Goal: Transaction & Acquisition: Purchase product/service

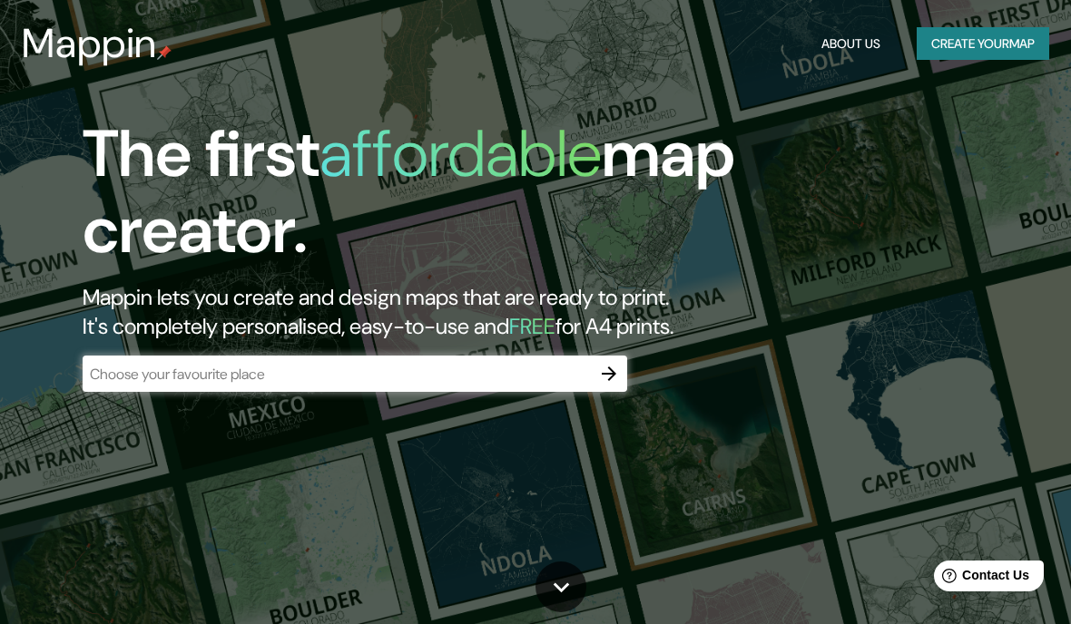
click at [968, 38] on button "Create your map" at bounding box center [983, 44] width 132 height 34
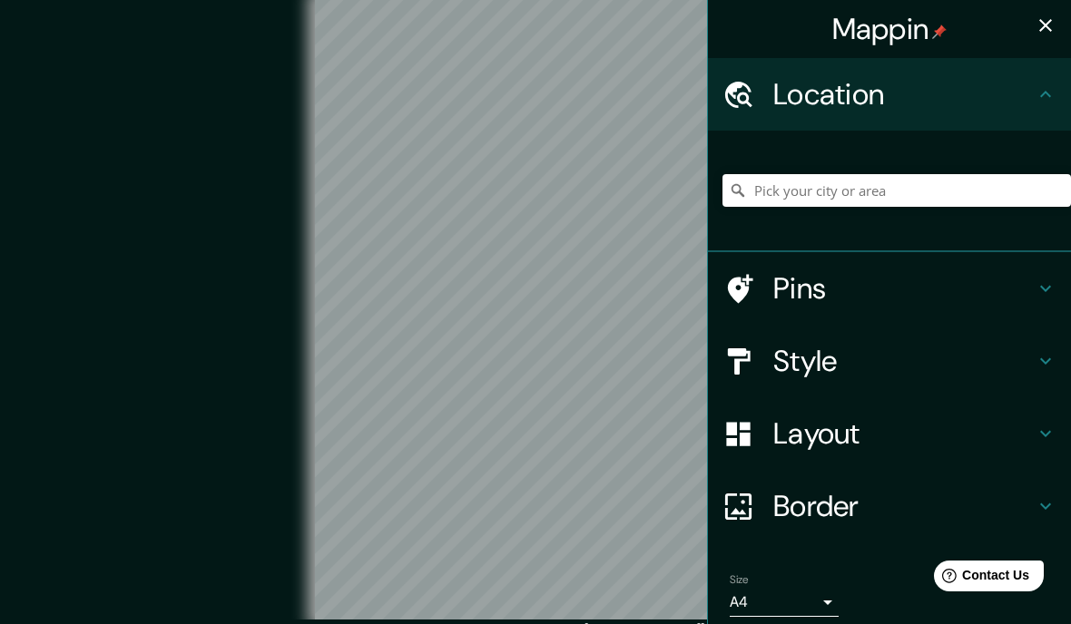
click at [1062, 32] on button "button" at bounding box center [1045, 25] width 36 height 36
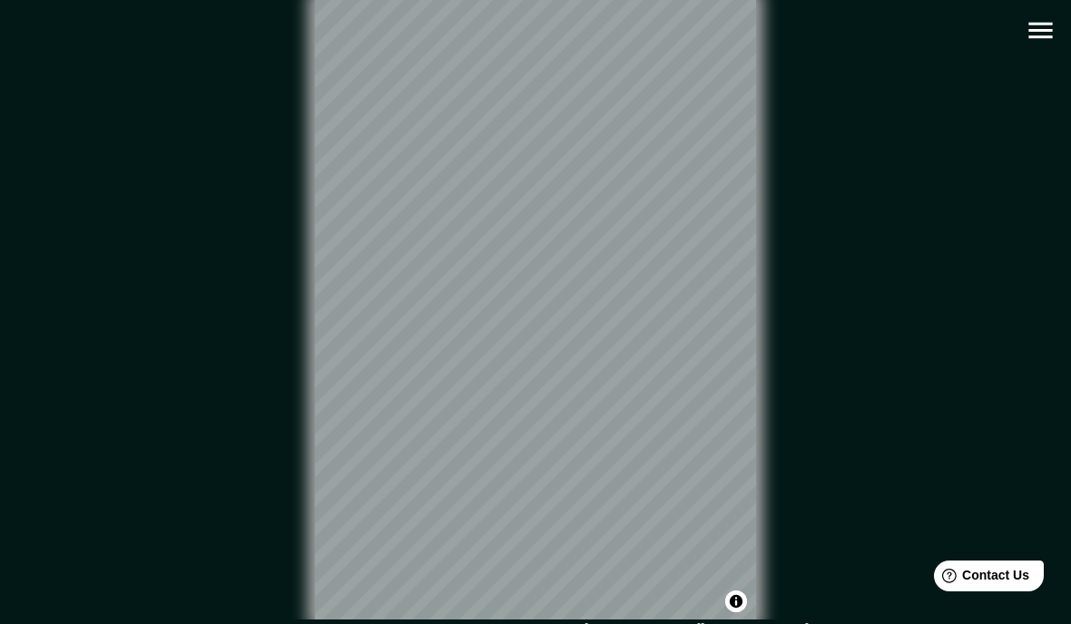
click at [1052, 21] on icon "button" at bounding box center [1041, 31] width 32 height 32
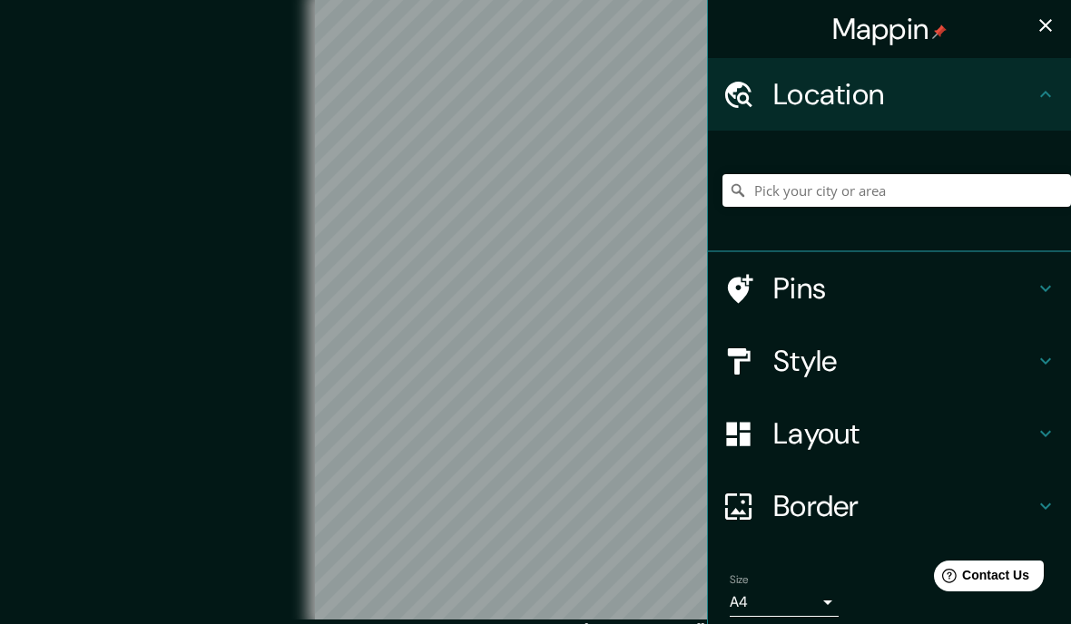
click at [890, 103] on h4 "Location" at bounding box center [903, 94] width 261 height 36
click at [878, 189] on input "Pick your city or area" at bounding box center [896, 190] width 348 height 33
click at [956, 289] on h4 "Pins" at bounding box center [903, 288] width 261 height 36
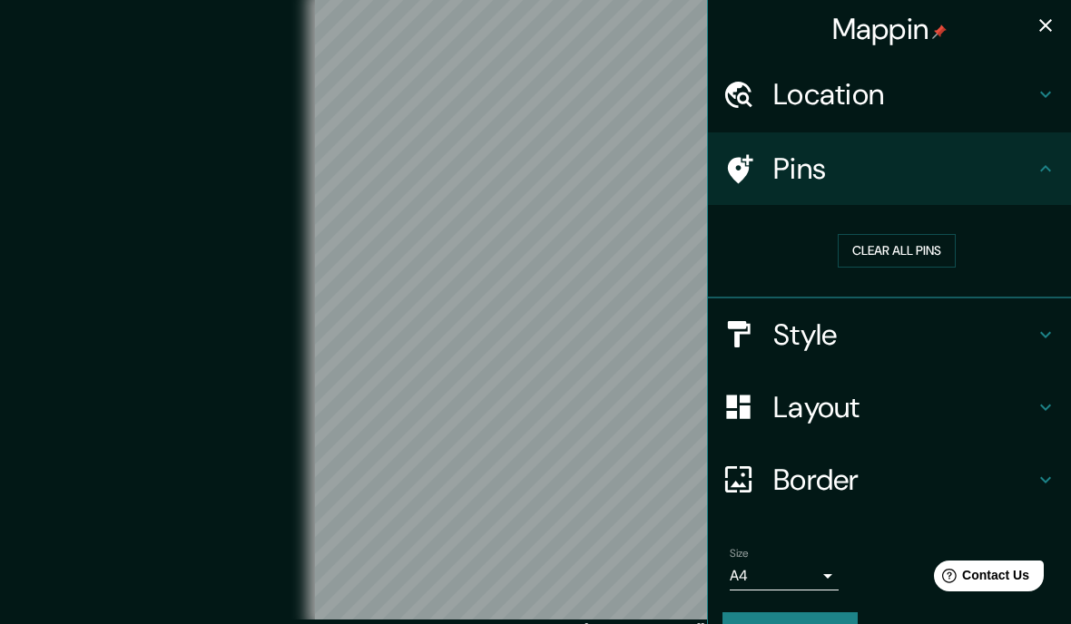
click at [995, 94] on h4 "Location" at bounding box center [903, 94] width 261 height 36
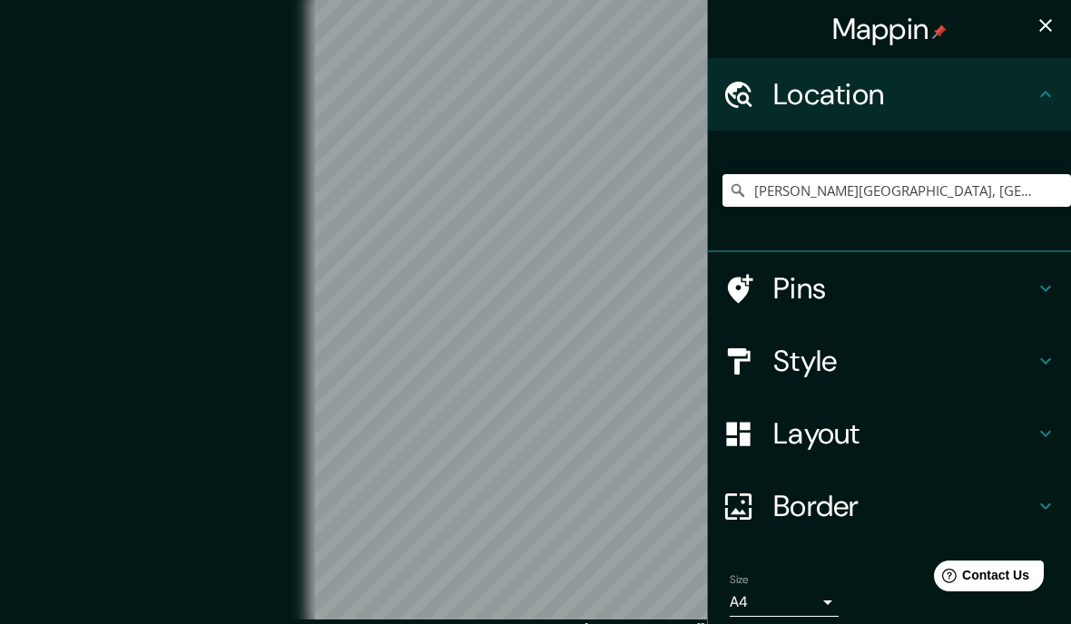
click at [808, 286] on h4 "Pins" at bounding box center [903, 288] width 261 height 36
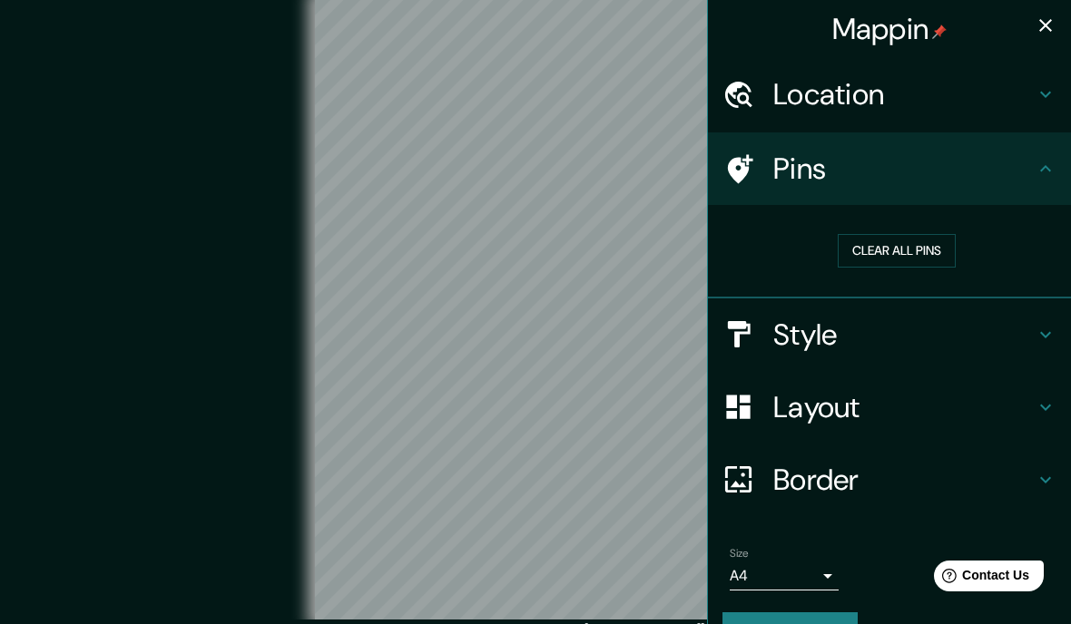
click at [806, 181] on h4 "Pins" at bounding box center [903, 169] width 261 height 36
click at [876, 339] on h4 "Style" at bounding box center [903, 335] width 261 height 36
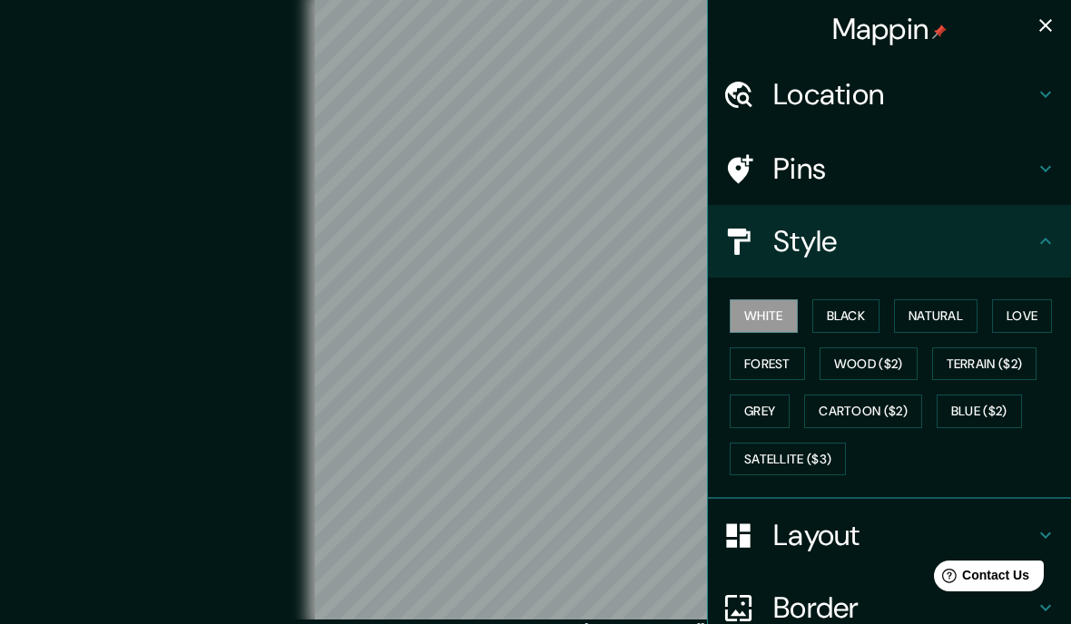
scroll to position [115, 0]
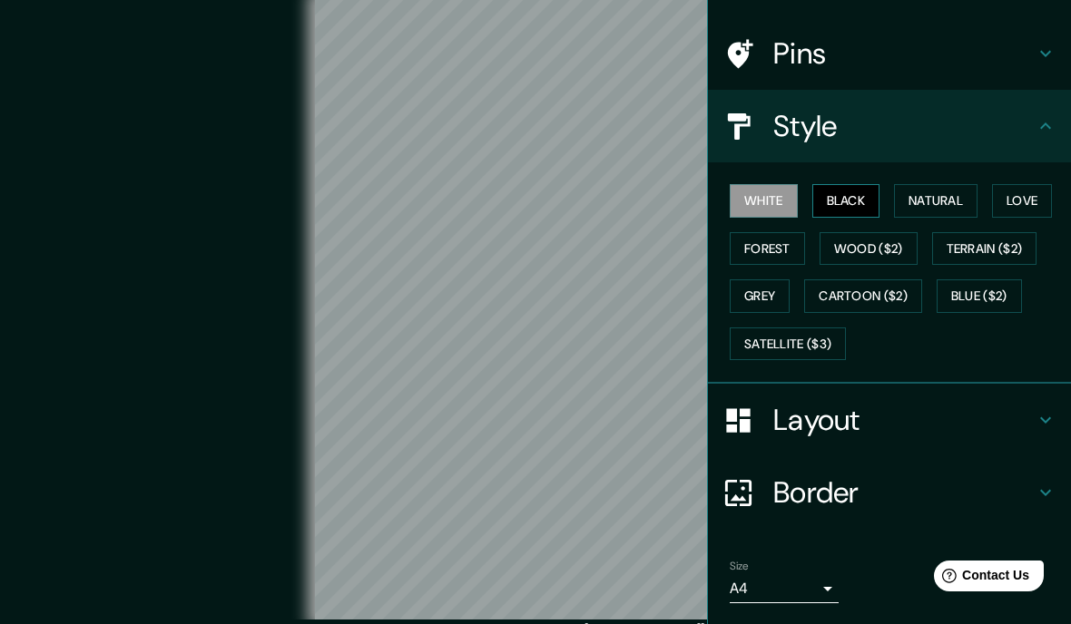
click at [846, 196] on button "Black" at bounding box center [846, 201] width 68 height 34
click at [927, 204] on button "Natural" at bounding box center [935, 201] width 83 height 34
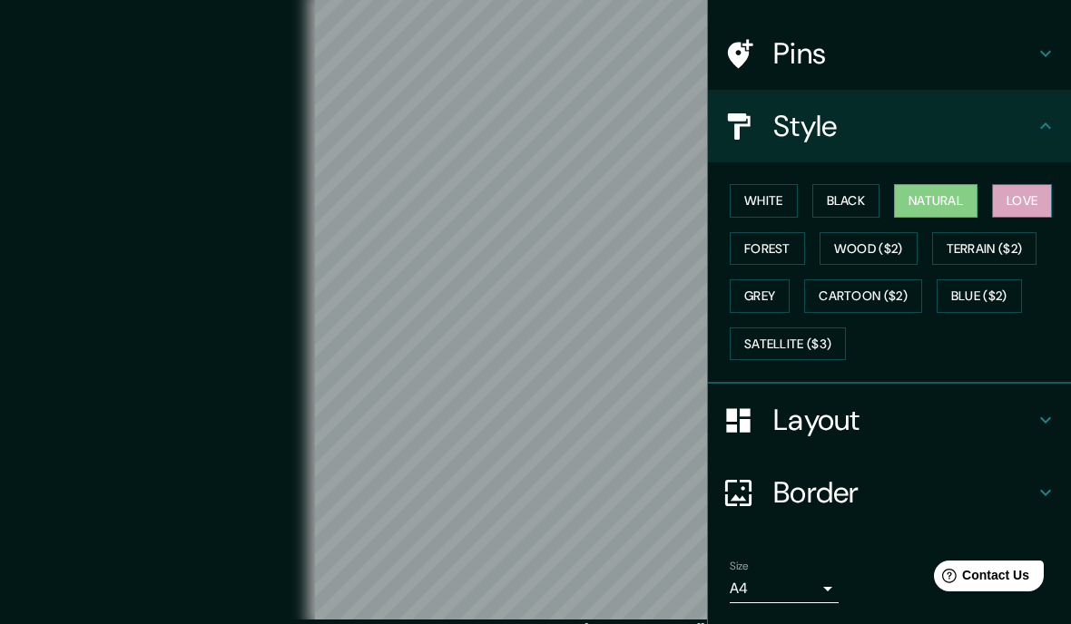
click at [1016, 193] on button "Love" at bounding box center [1022, 201] width 60 height 34
click at [782, 242] on button "Forest" at bounding box center [767, 249] width 75 height 34
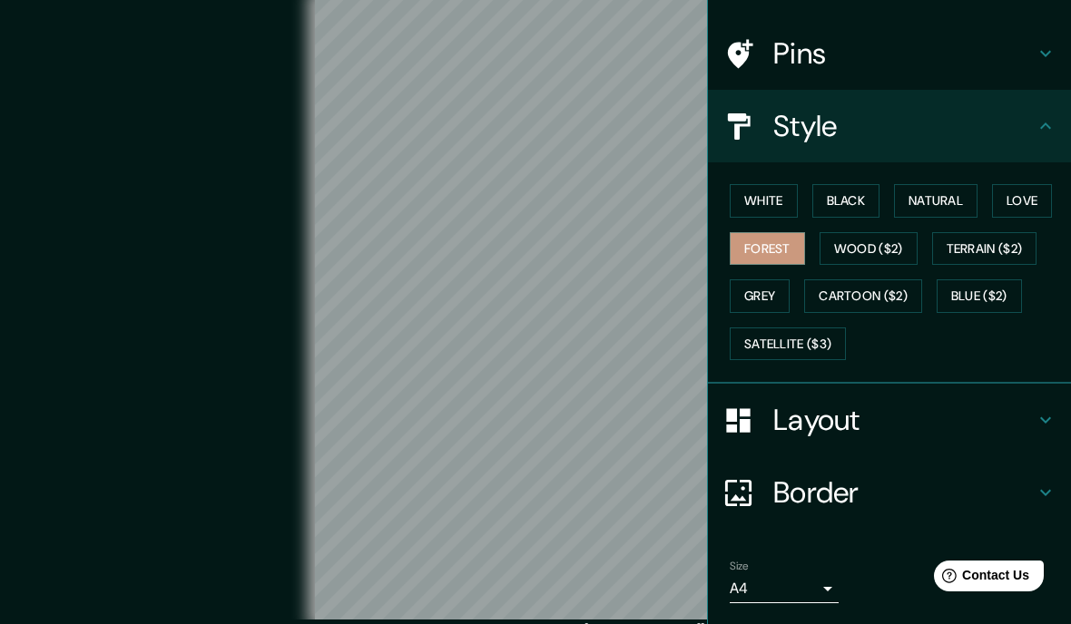
click at [875, 433] on div "Layout" at bounding box center [889, 420] width 363 height 73
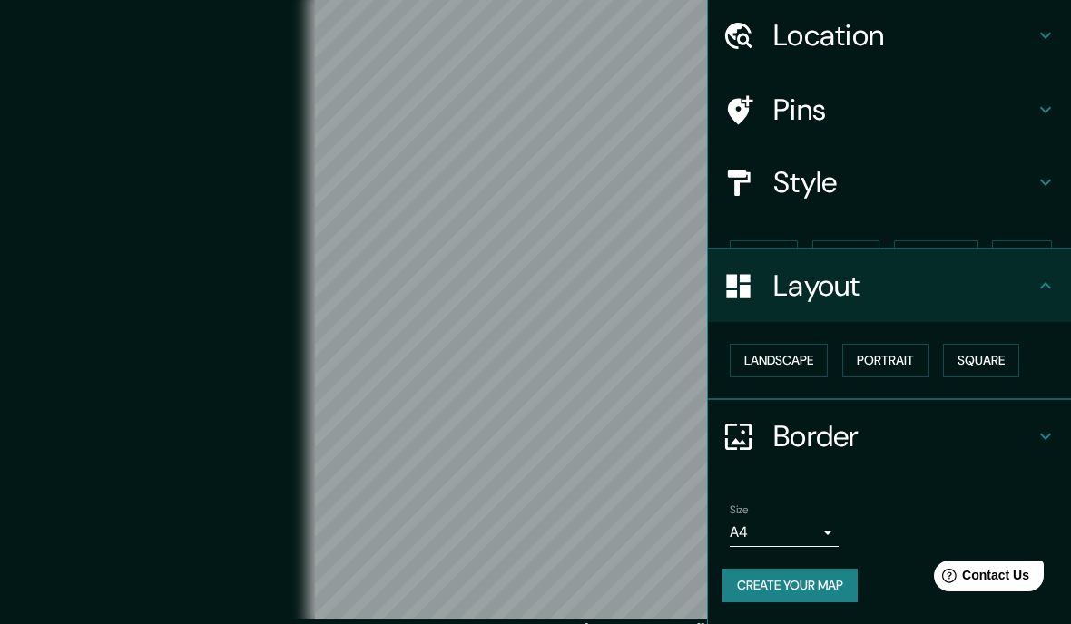
scroll to position [23, 0]
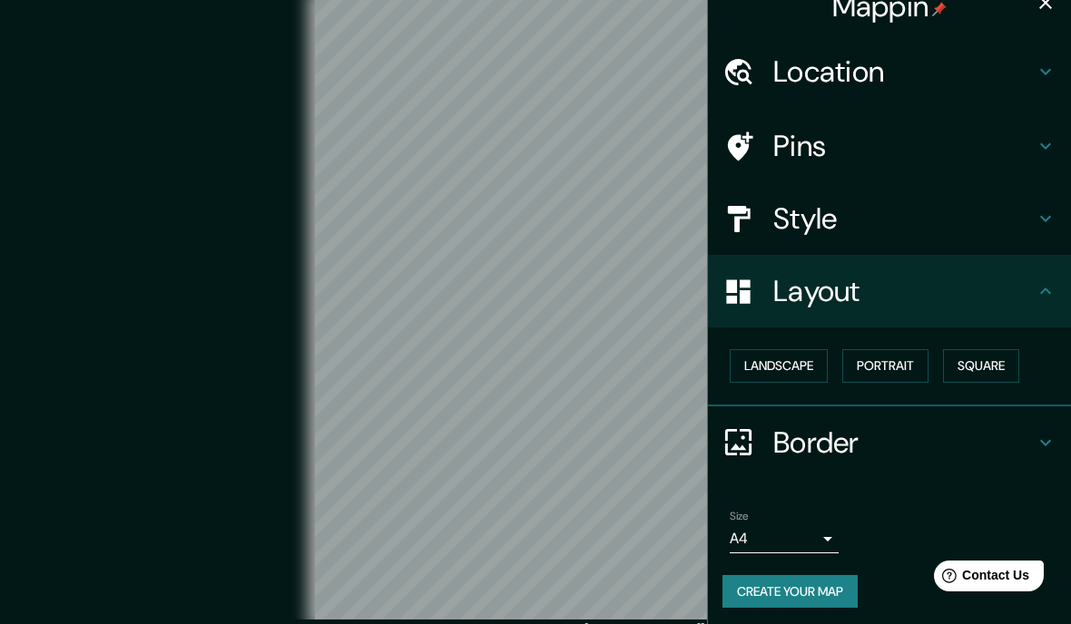
click at [873, 438] on h4 "Border" at bounding box center [903, 443] width 261 height 36
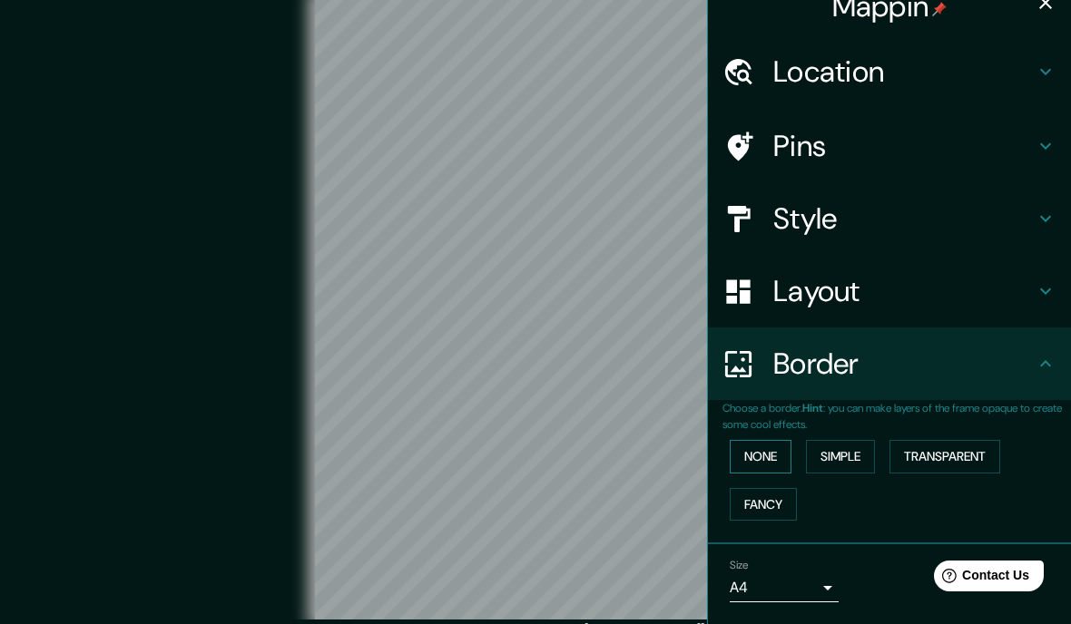
click at [773, 460] on button "None" at bounding box center [761, 457] width 62 height 34
click at [848, 455] on button "Simple" at bounding box center [840, 457] width 69 height 34
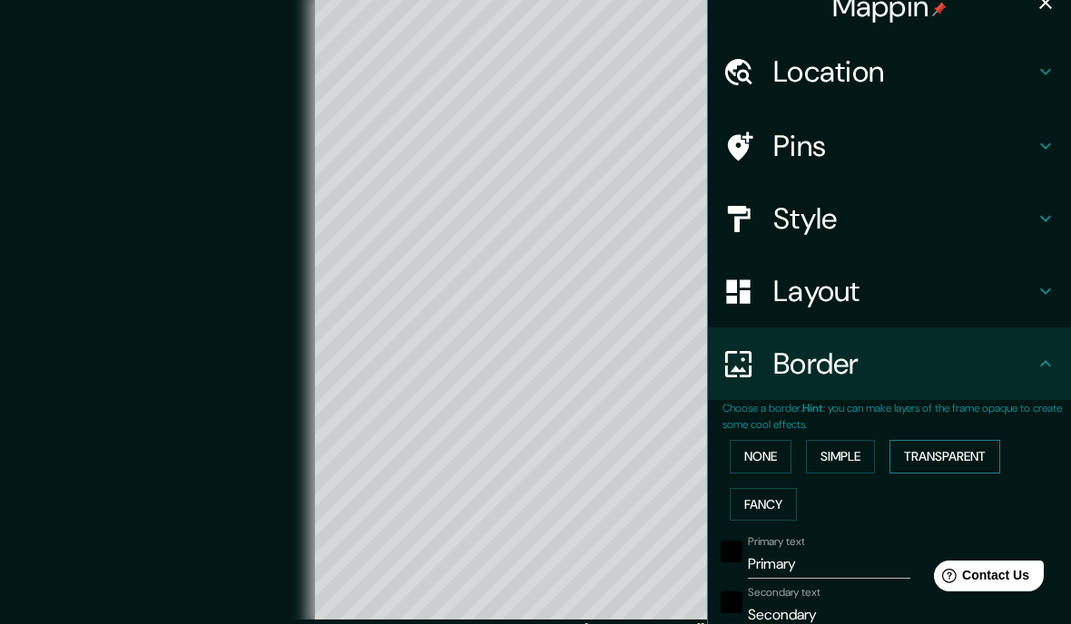
click at [939, 457] on button "Transparent" at bounding box center [944, 457] width 111 height 34
click at [792, 495] on button "Fancy" at bounding box center [763, 505] width 67 height 34
click at [777, 440] on button "None" at bounding box center [761, 457] width 62 height 34
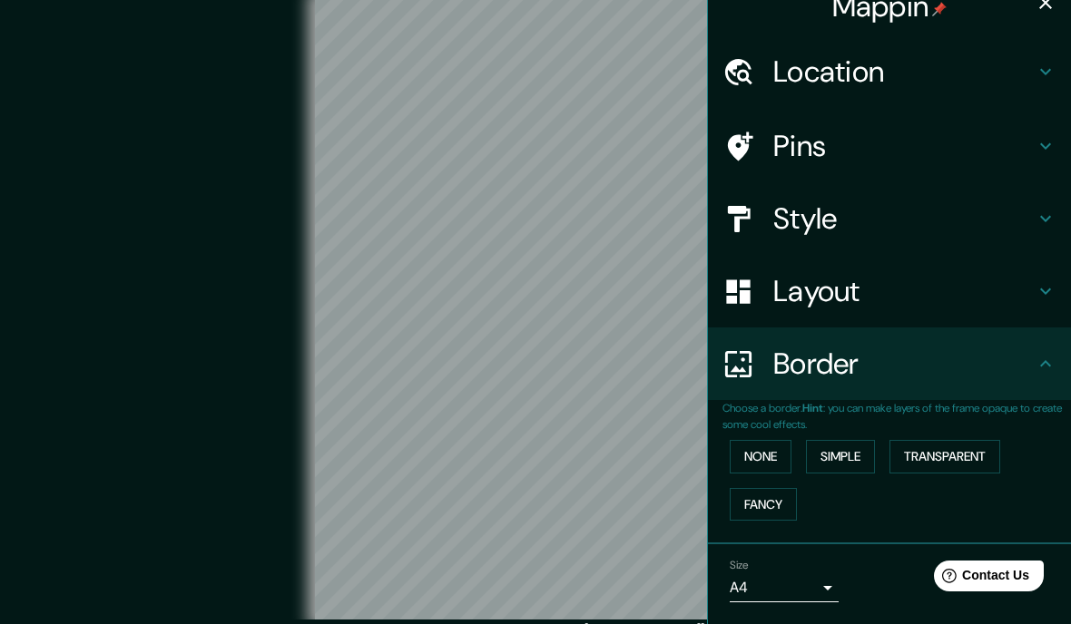
click at [1016, 149] on h4 "Pins" at bounding box center [903, 146] width 261 height 36
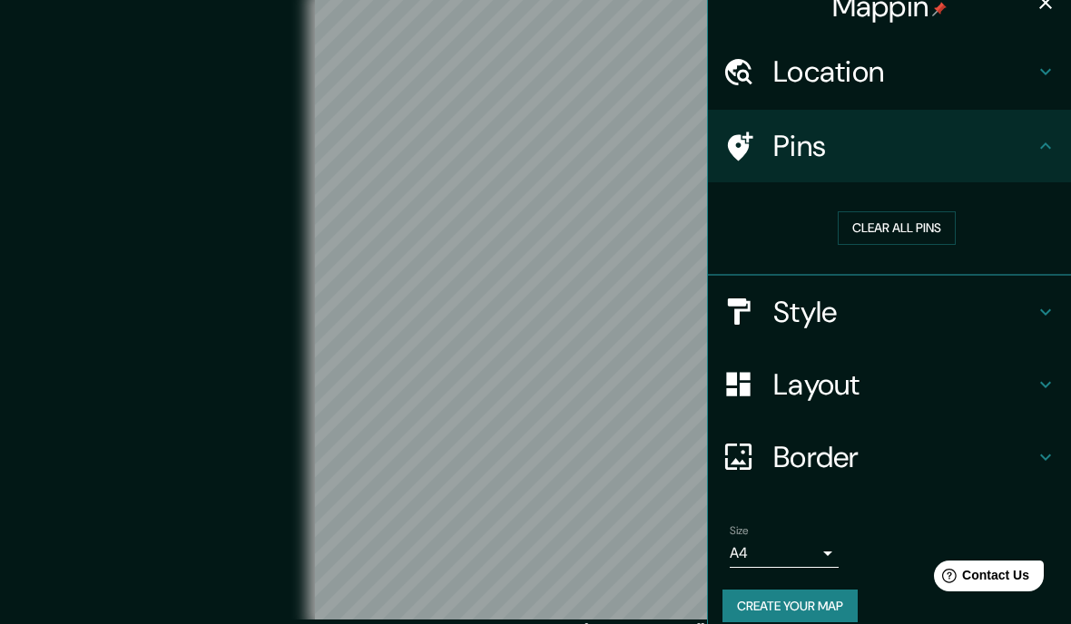
click at [938, 78] on h4 "Location" at bounding box center [903, 72] width 261 height 36
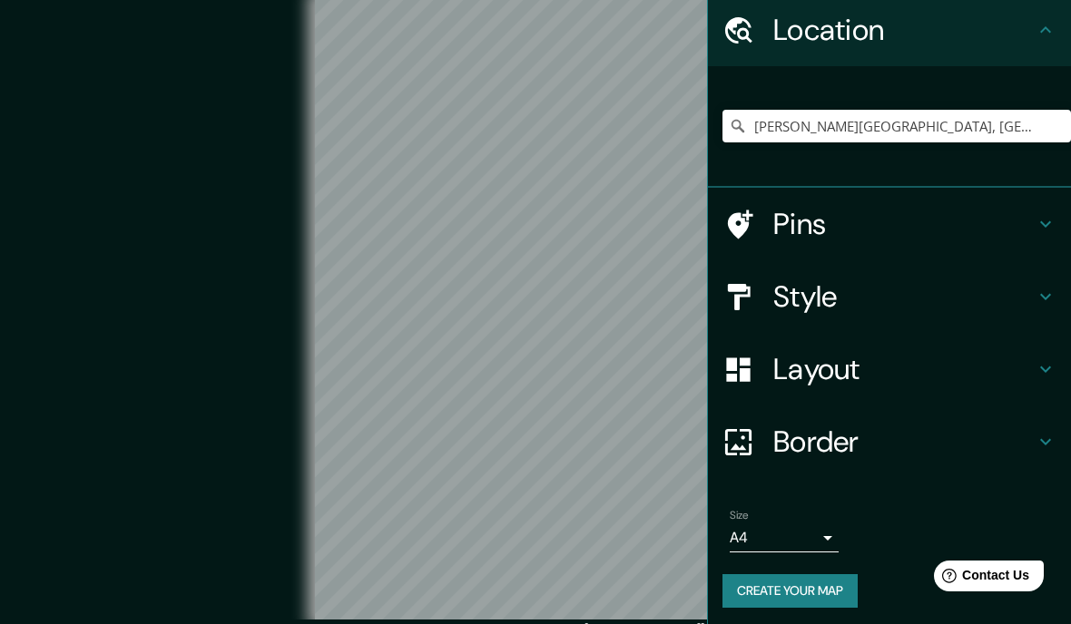
click at [958, 232] on h4 "Pins" at bounding box center [903, 224] width 261 height 36
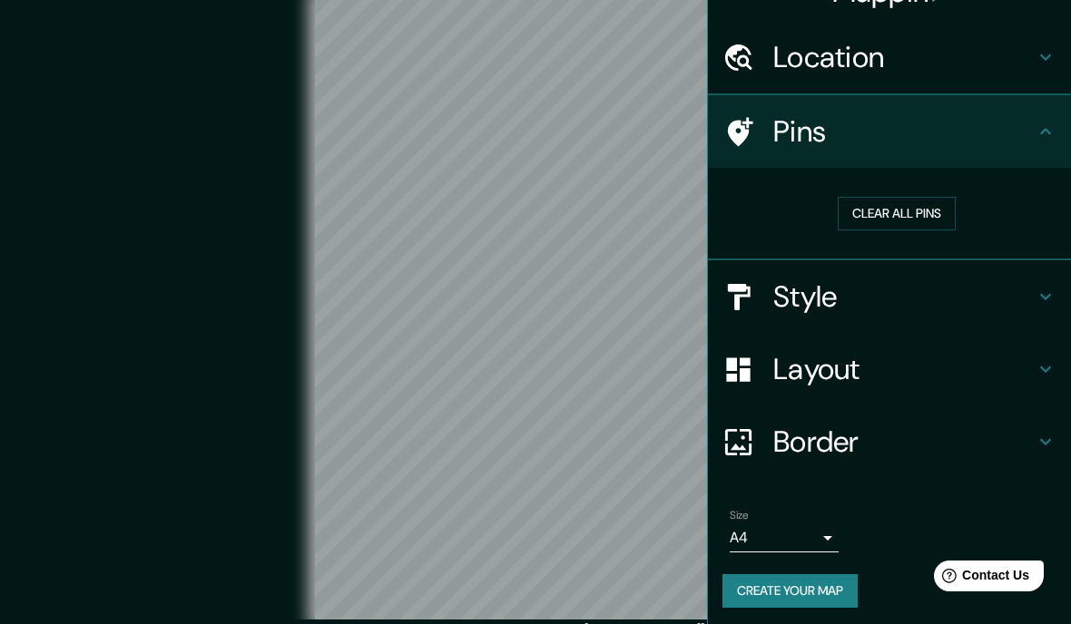
scroll to position [37, 0]
click at [922, 215] on button "Clear all pins" at bounding box center [897, 214] width 118 height 34
click at [992, 132] on h4 "Pins" at bounding box center [903, 131] width 261 height 36
click at [1038, 136] on icon at bounding box center [1045, 132] width 22 height 22
click at [1040, 132] on icon at bounding box center [1045, 131] width 11 height 6
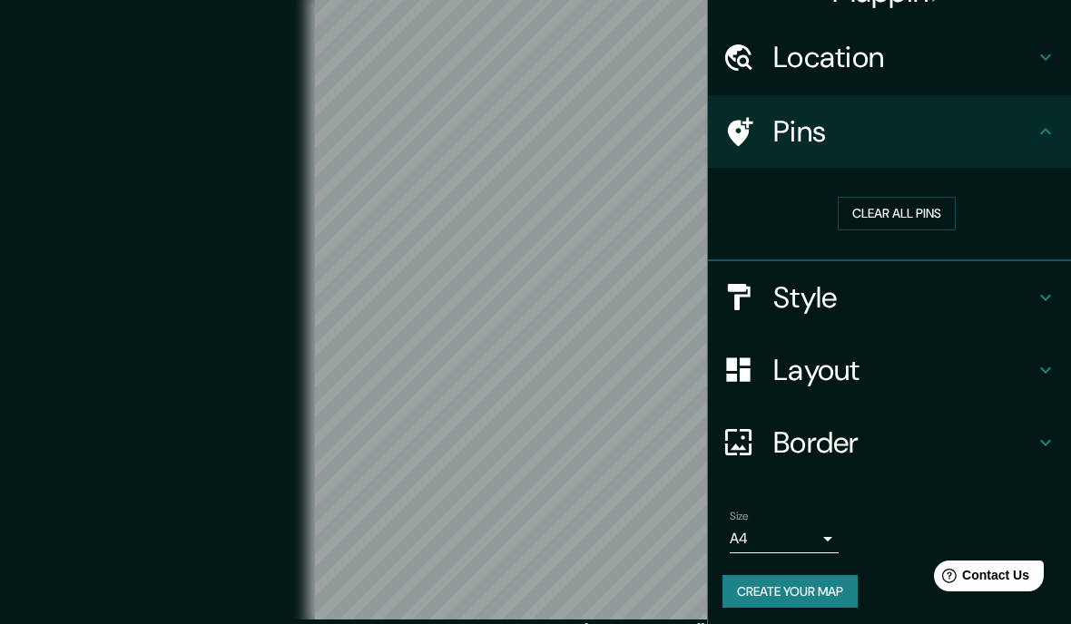
click at [920, 74] on h4 "Location" at bounding box center [903, 57] width 261 height 36
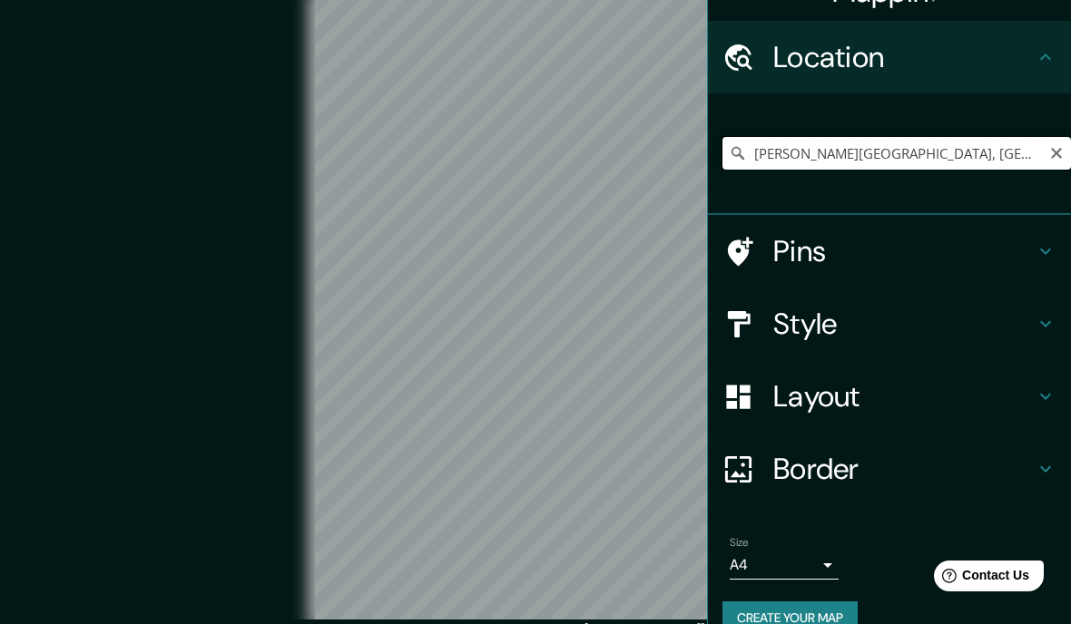
click at [920, 152] on input "[PERSON_NAME][GEOGRAPHIC_DATA], [GEOGRAPHIC_DATA], [GEOGRAPHIC_DATA]" at bounding box center [896, 153] width 348 height 33
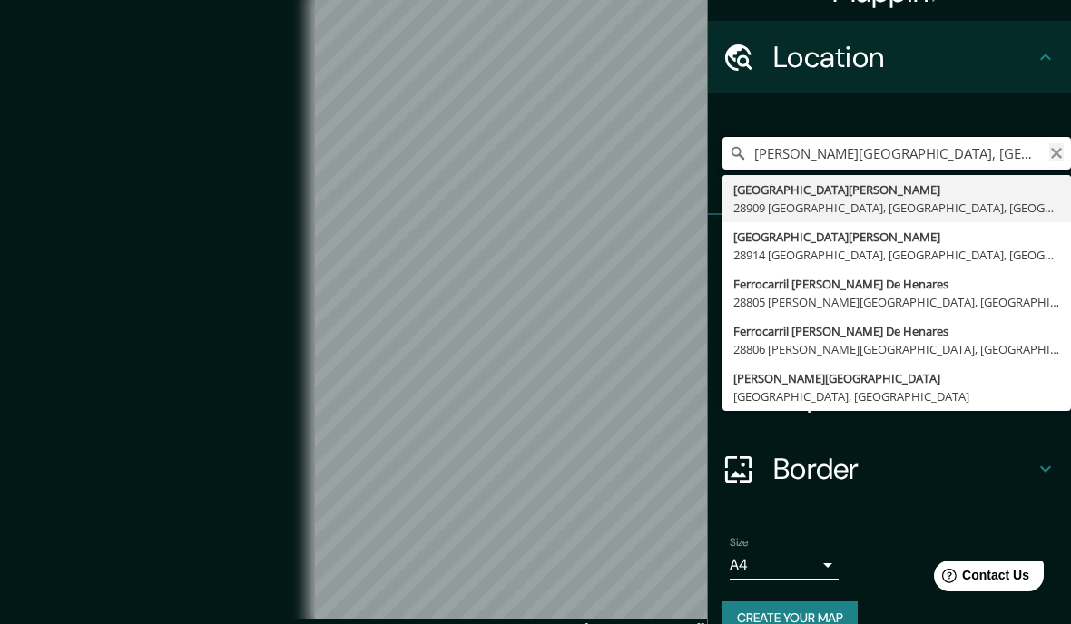
type input "[PERSON_NAME][GEOGRAPHIC_DATA], [GEOGRAPHIC_DATA], Spai"
click at [1062, 151] on icon "Clear" at bounding box center [1056, 153] width 15 height 15
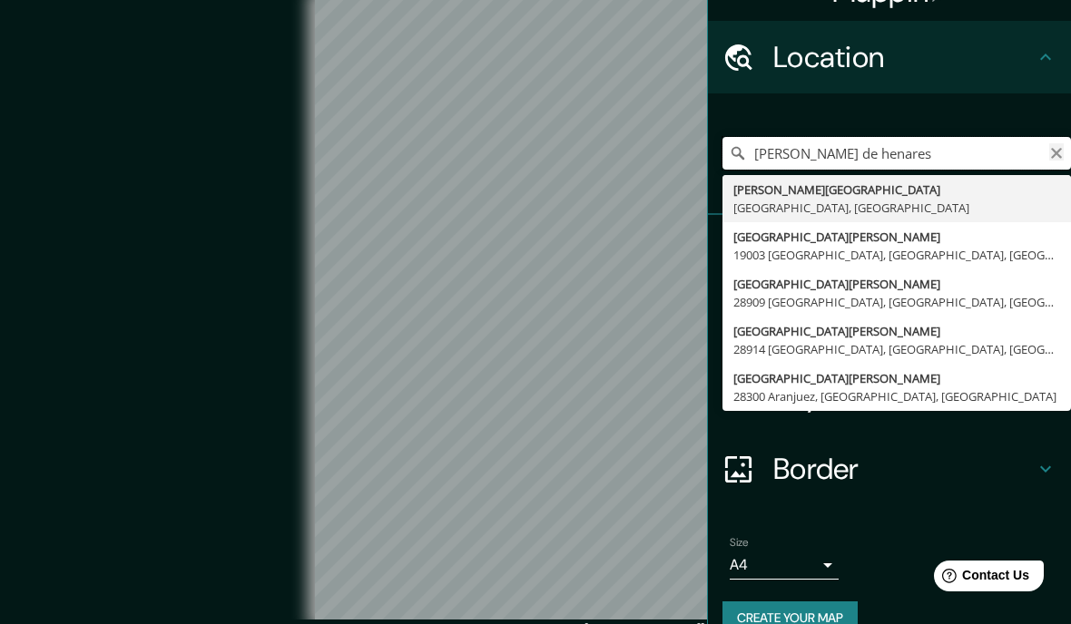
type input "[PERSON_NAME][GEOGRAPHIC_DATA], [GEOGRAPHIC_DATA], [GEOGRAPHIC_DATA]"
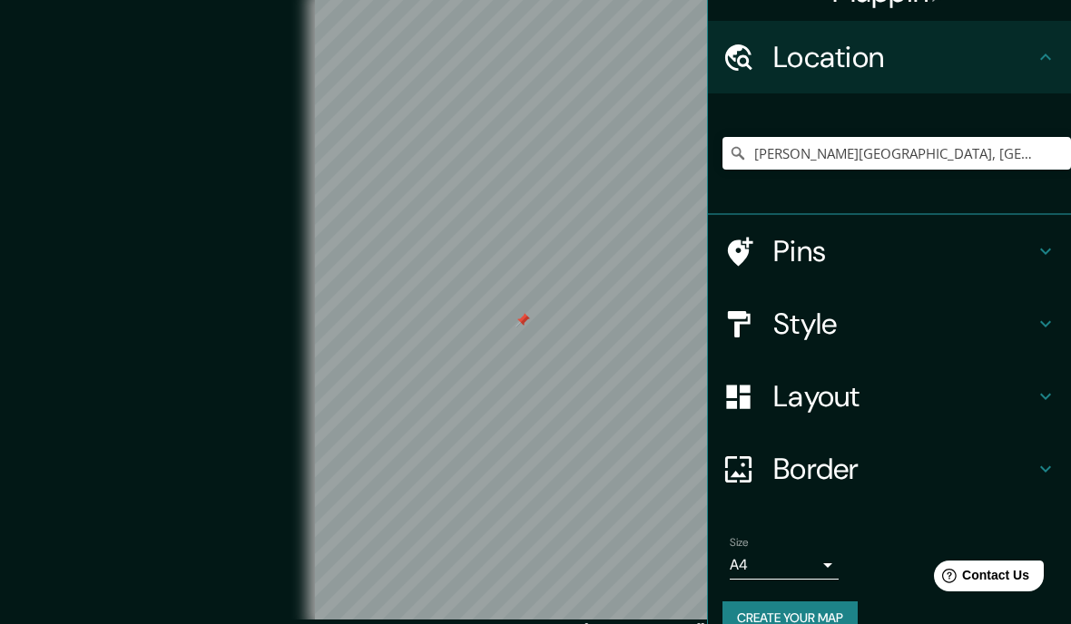
click at [525, 328] on div at bounding box center [522, 320] width 15 height 15
click at [540, 338] on div at bounding box center [542, 331] width 15 height 15
click at [863, 266] on h4 "Pins" at bounding box center [903, 251] width 261 height 36
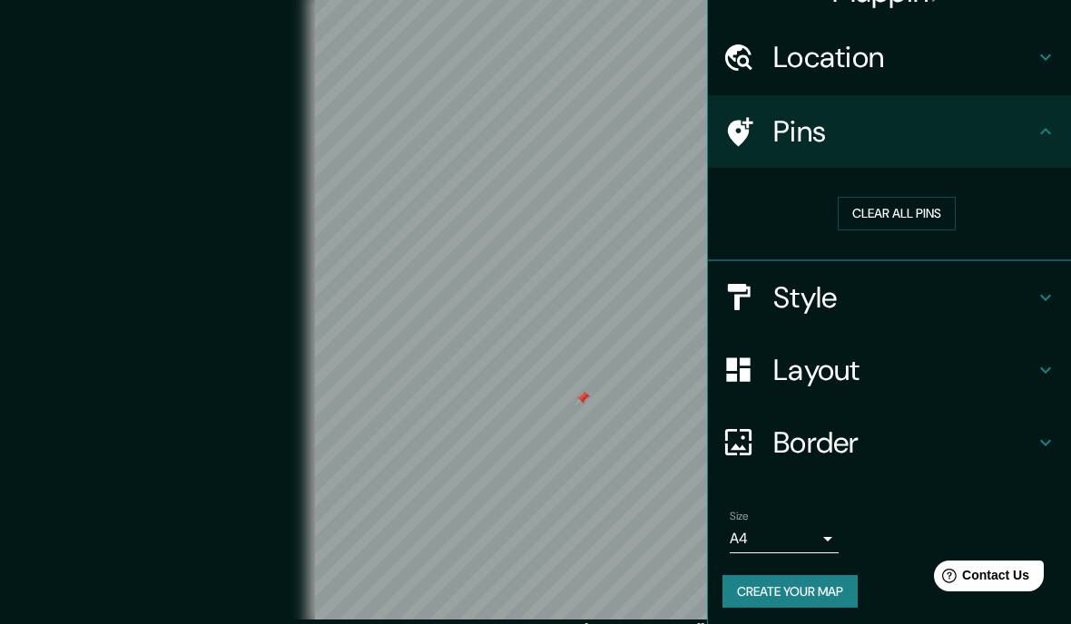
click at [940, 299] on h4 "Style" at bounding box center [903, 297] width 261 height 36
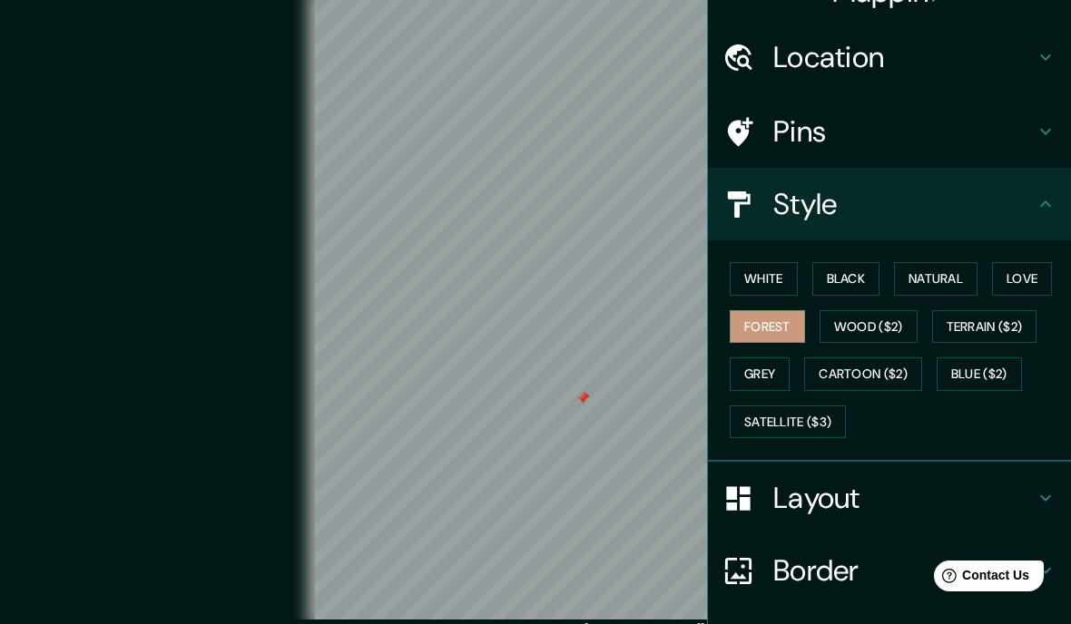
click at [872, 512] on div "Layout" at bounding box center [889, 498] width 363 height 73
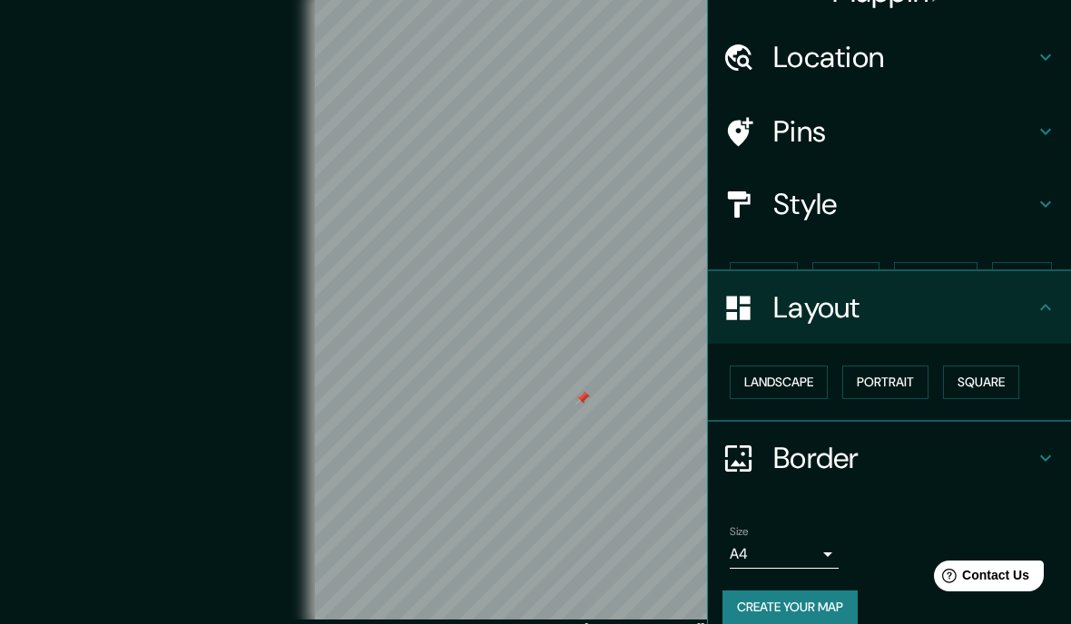
scroll to position [23, 0]
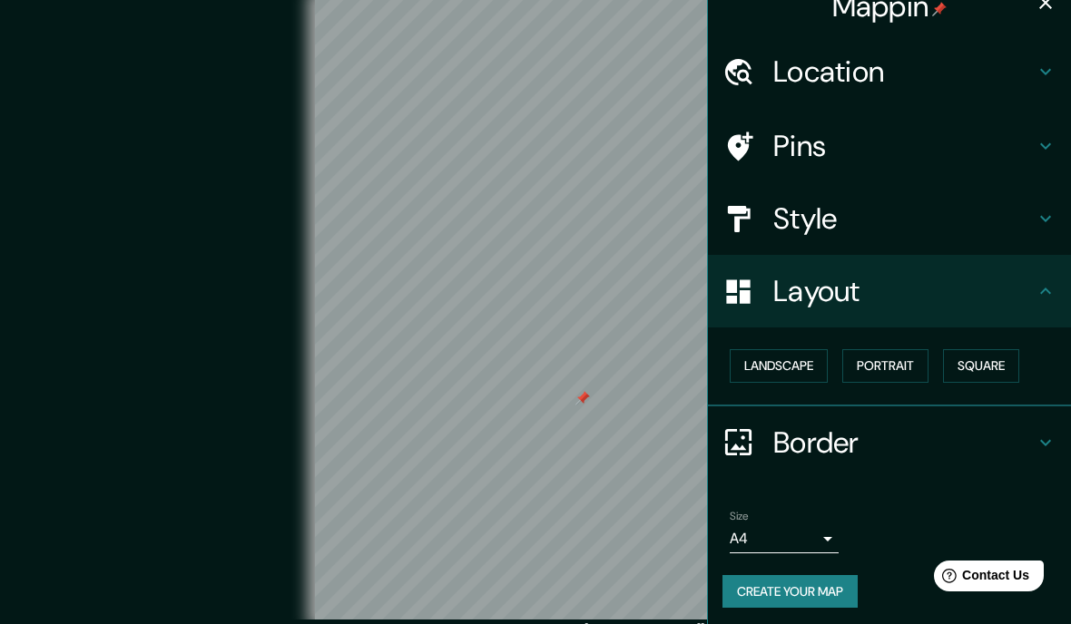
click at [890, 448] on h4 "Border" at bounding box center [903, 443] width 261 height 36
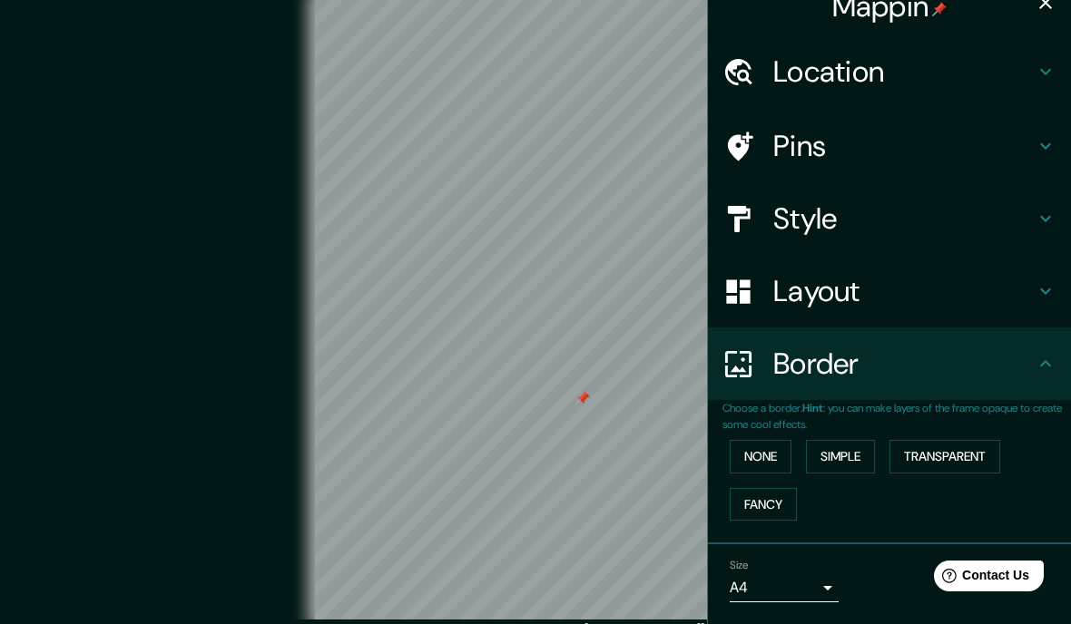
click at [962, 283] on h4 "Layout" at bounding box center [903, 291] width 261 height 36
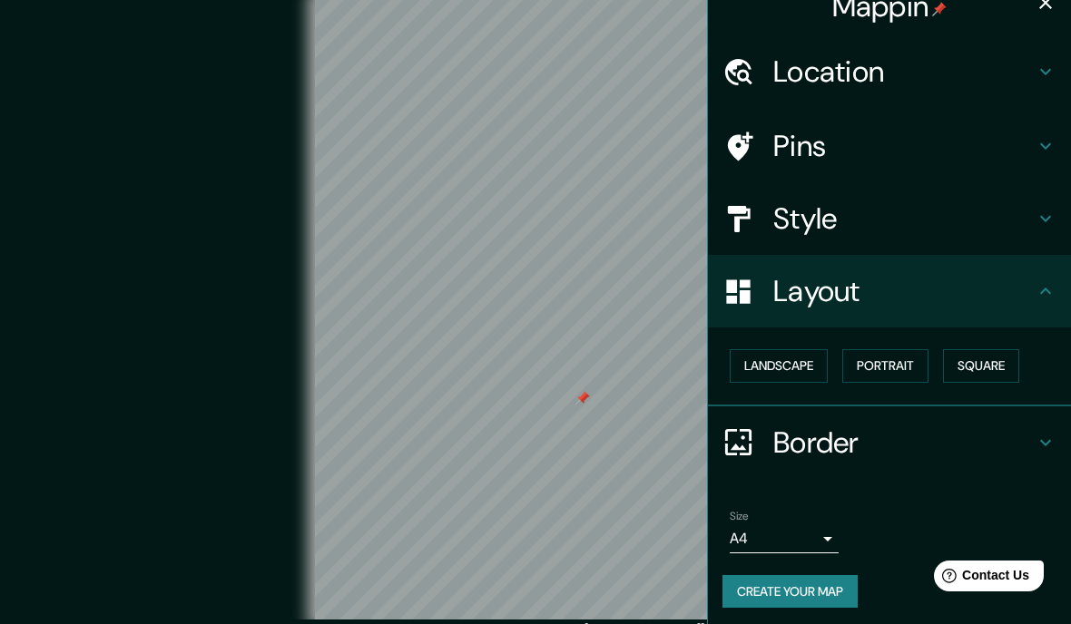
click at [968, 283] on h4 "Layout" at bounding box center [903, 291] width 261 height 36
click at [995, 231] on h4 "Style" at bounding box center [903, 219] width 261 height 36
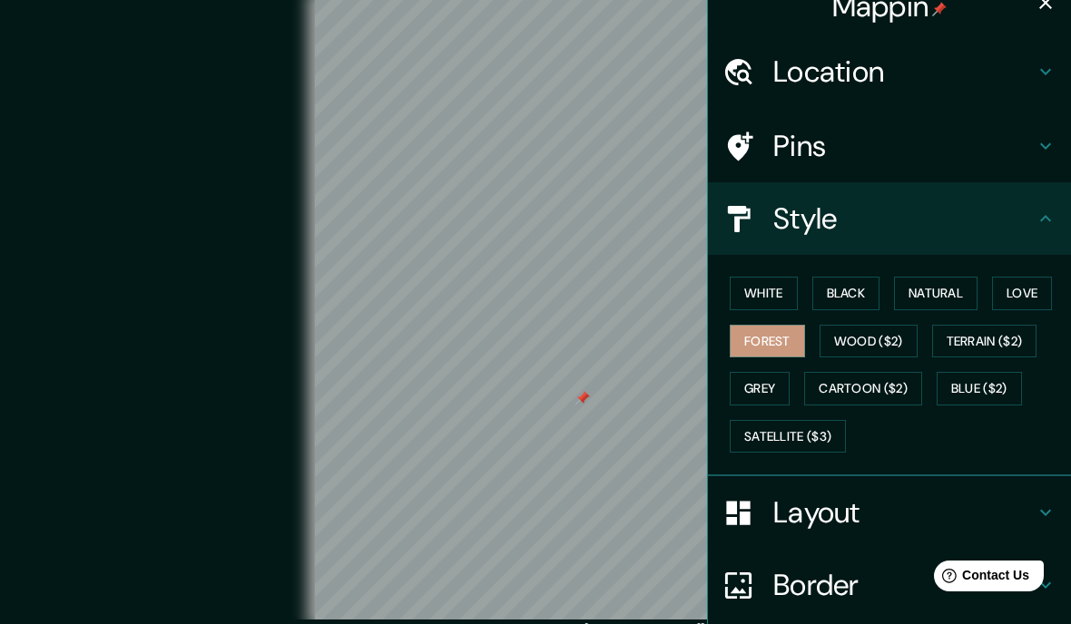
click at [1013, 222] on h4 "Style" at bounding box center [903, 219] width 261 height 36
click at [936, 85] on h4 "Location" at bounding box center [903, 72] width 261 height 36
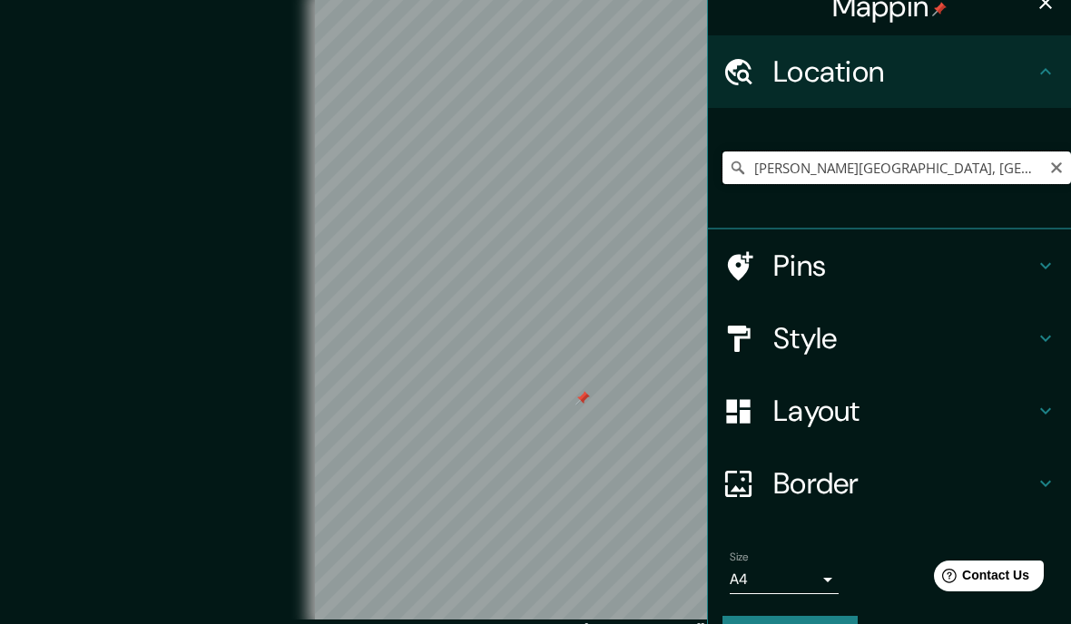
click at [982, 168] on input "[PERSON_NAME][GEOGRAPHIC_DATA], [GEOGRAPHIC_DATA], [GEOGRAPHIC_DATA]" at bounding box center [896, 168] width 348 height 33
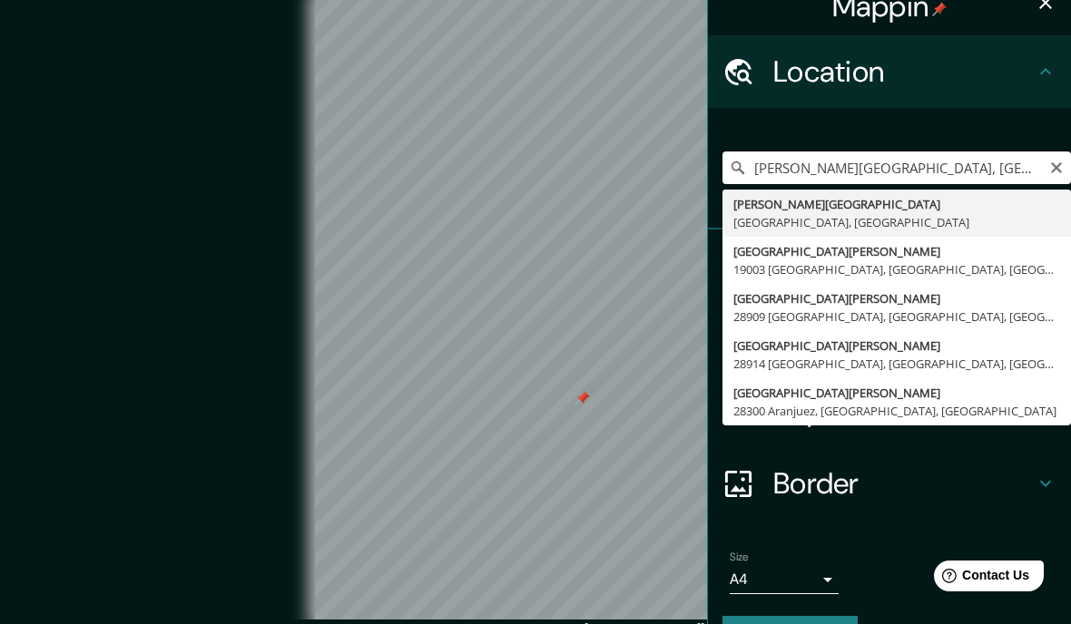
click at [1047, 152] on input "[PERSON_NAME][GEOGRAPHIC_DATA], [GEOGRAPHIC_DATA], [GEOGRAPHIC_DATA]" at bounding box center [896, 168] width 348 height 33
click at [1067, 168] on input "[PERSON_NAME][GEOGRAPHIC_DATA], [GEOGRAPHIC_DATA], [GEOGRAPHIC_DATA]" at bounding box center [896, 168] width 348 height 33
click at [1056, 167] on icon "Clear" at bounding box center [1056, 167] width 11 height 11
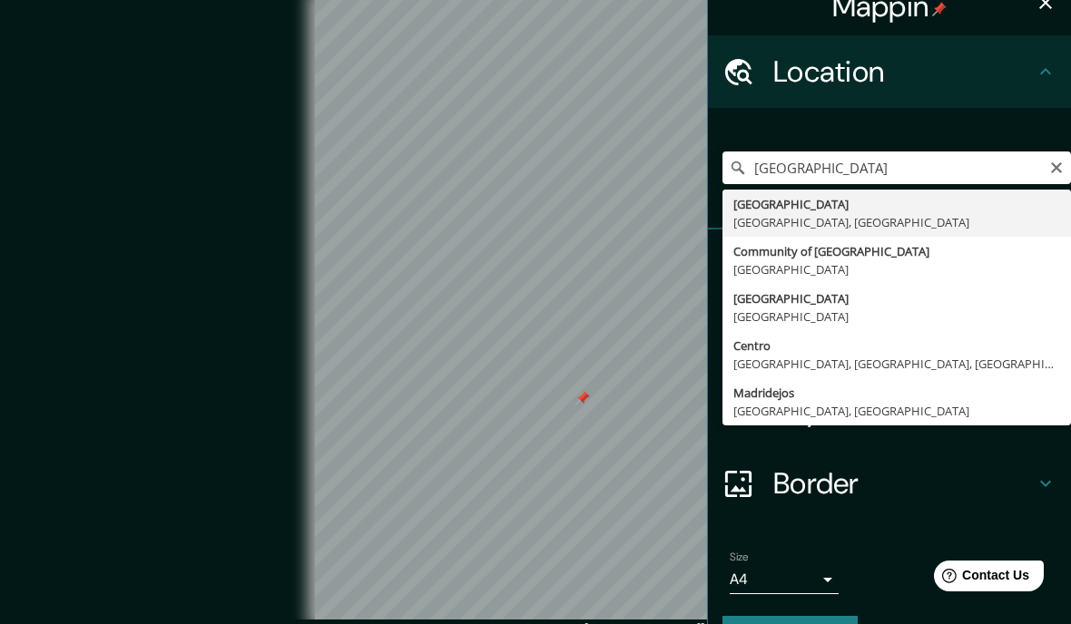
type input "[GEOGRAPHIC_DATA], [GEOGRAPHIC_DATA], [GEOGRAPHIC_DATA]"
